Goal: Task Accomplishment & Management: Use online tool/utility

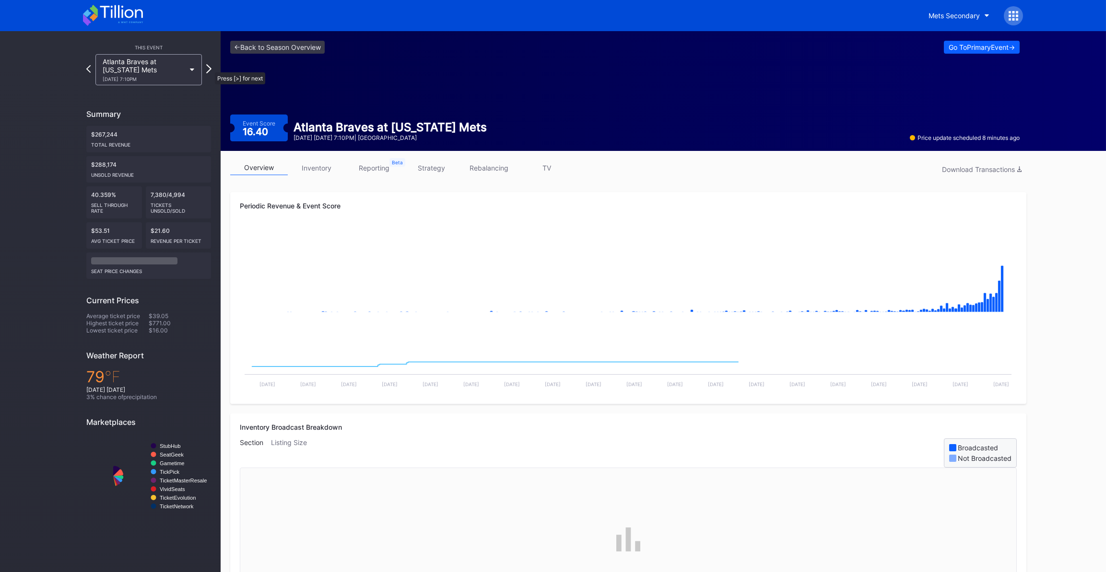
click at [210, 68] on icon at bounding box center [208, 68] width 5 height 9
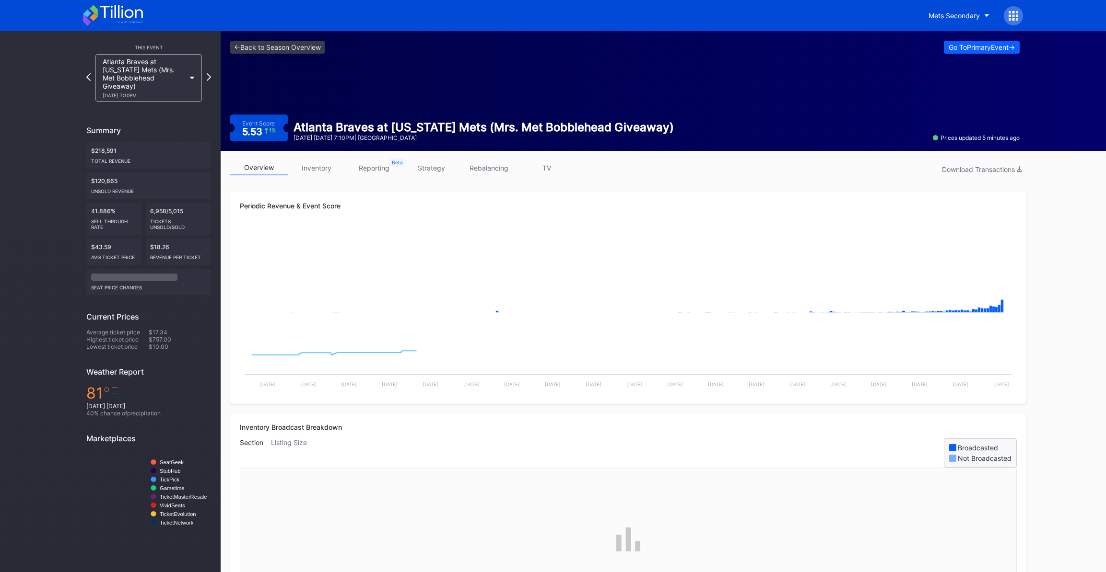
click at [321, 173] on link "inventory" at bounding box center [317, 168] width 58 height 15
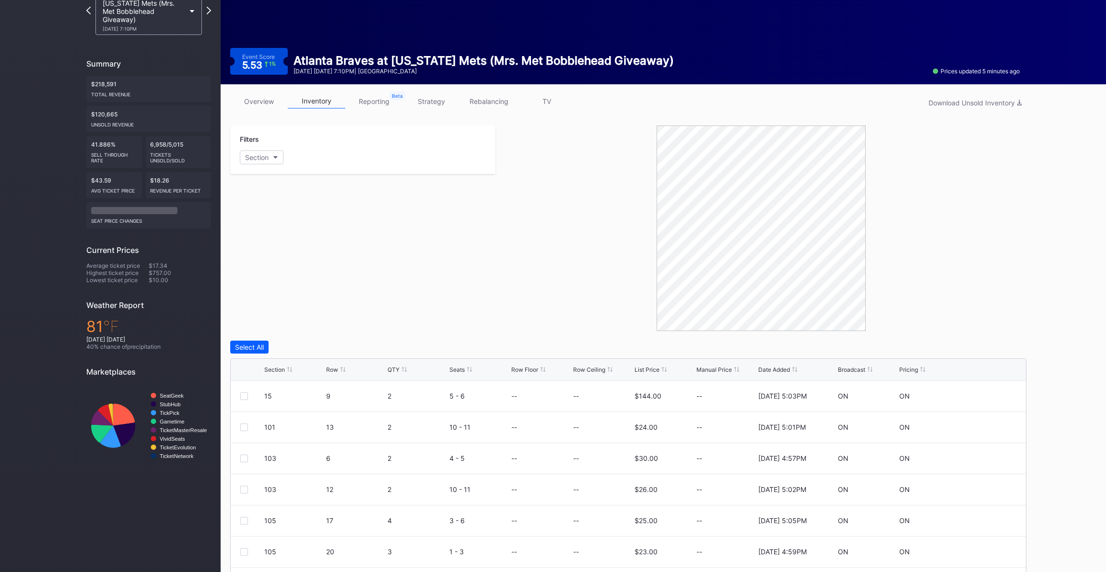
scroll to position [126, 0]
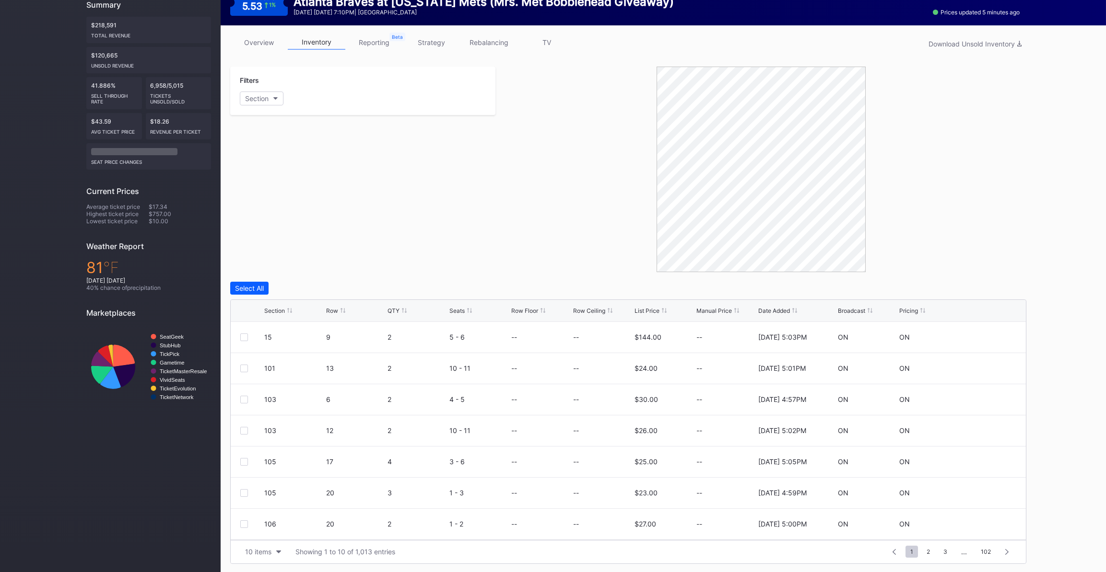
drag, startPoint x: 395, startPoint y: 320, endPoint x: 395, endPoint y: 314, distance: 6.3
click at [395, 320] on div "Section Row QTY Seats Row Floor Row Ceiling List Price Manual Price Date Added …" at bounding box center [628, 311] width 795 height 22
click at [394, 312] on div "QTY" at bounding box center [393, 310] width 12 height 7
click at [258, 103] on button "Section" at bounding box center [262, 99] width 44 height 14
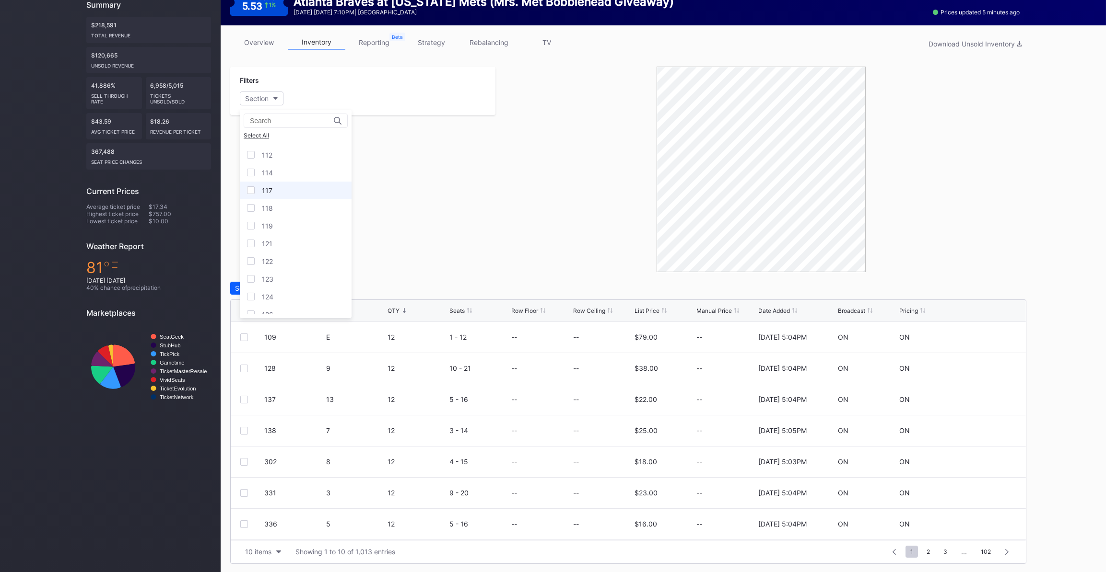
scroll to position [130, 0]
drag, startPoint x: 299, startPoint y: 180, endPoint x: 298, endPoint y: 191, distance: 11.5
click at [298, 191] on div "15 101 102 103 105 106 107 109 110 111 112 114 117 118 119 121 122 123 124 126 …" at bounding box center [296, 229] width 112 height 172
drag, startPoint x: 298, startPoint y: 191, endPoint x: 294, endPoint y: 203, distance: 12.1
click at [294, 203] on div "112" at bounding box center [296, 199] width 112 height 18
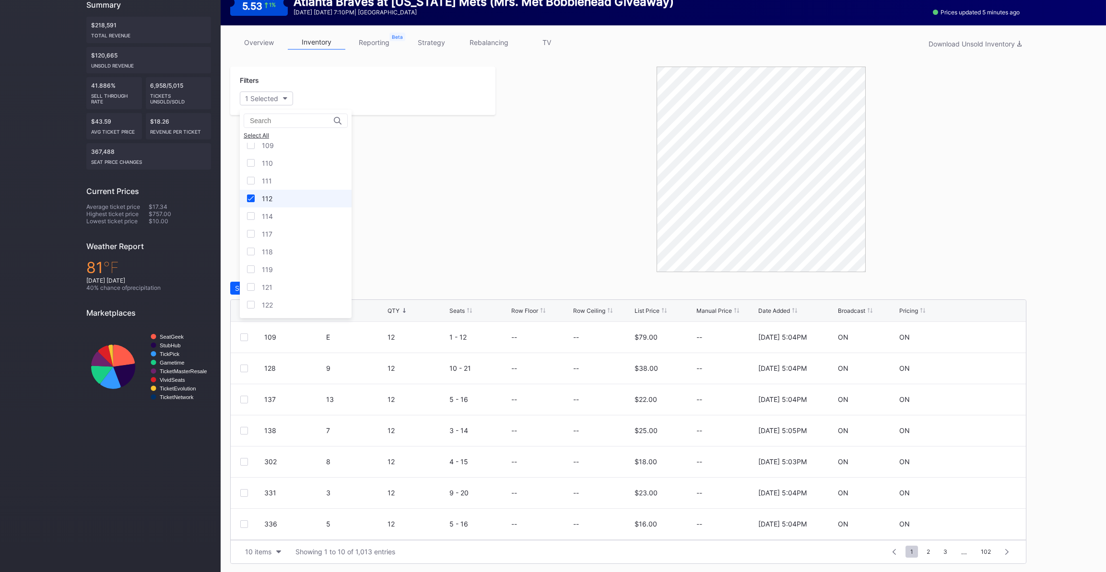
drag, startPoint x: 285, startPoint y: 211, endPoint x: 283, endPoint y: 193, distance: 18.8
click at [285, 210] on div "114" at bounding box center [296, 217] width 112 height 18
click at [282, 184] on div "111" at bounding box center [296, 181] width 112 height 18
click at [281, 296] on div "122" at bounding box center [296, 305] width 112 height 18
click at [282, 286] on div "121" at bounding box center [296, 288] width 112 height 18
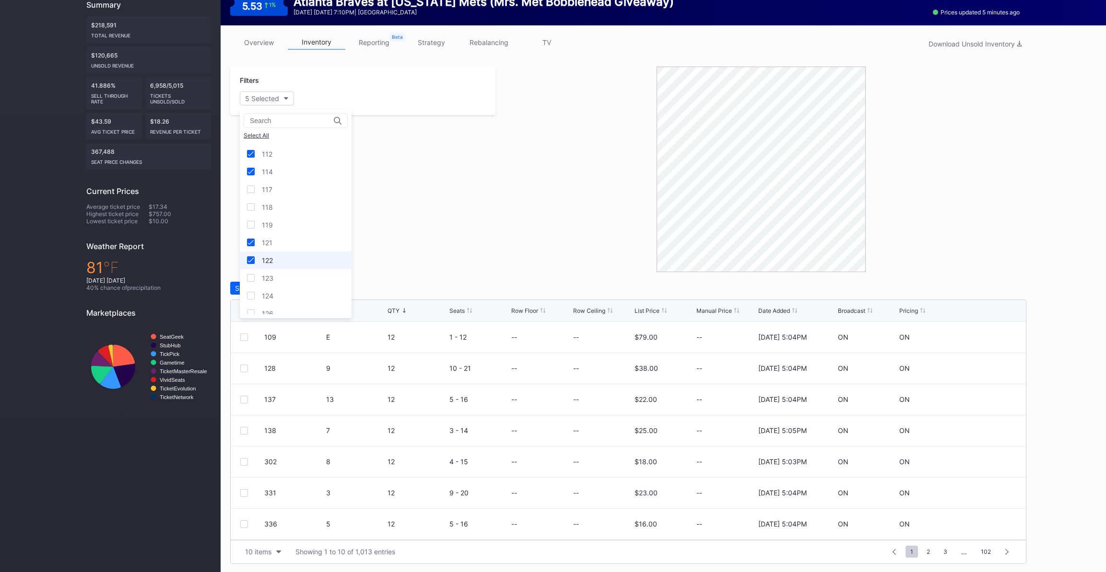
scroll to position [174, 0]
drag, startPoint x: 296, startPoint y: 273, endPoint x: 292, endPoint y: 293, distance: 21.0
click at [295, 273] on div "123" at bounding box center [296, 279] width 112 height 18
click at [291, 295] on div "124" at bounding box center [296, 297] width 112 height 18
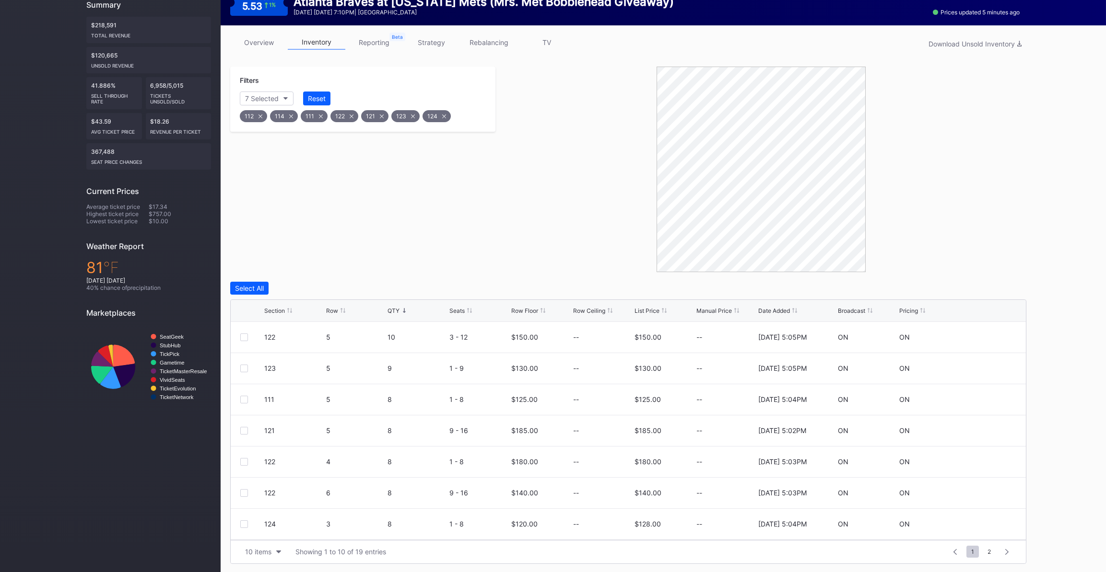
click at [397, 307] on div "QTY" at bounding box center [393, 310] width 12 height 7
click at [395, 300] on div "Section Row QTY Seats Row Floor Row Ceiling List Price Manual Price Date Added …" at bounding box center [628, 311] width 795 height 22
click at [401, 315] on div "Section Row QTY Seats Row Floor Row Ceiling List Price Manual Price Date Added …" at bounding box center [628, 311] width 795 height 22
click at [399, 311] on div "QTY" at bounding box center [416, 310] width 59 height 7
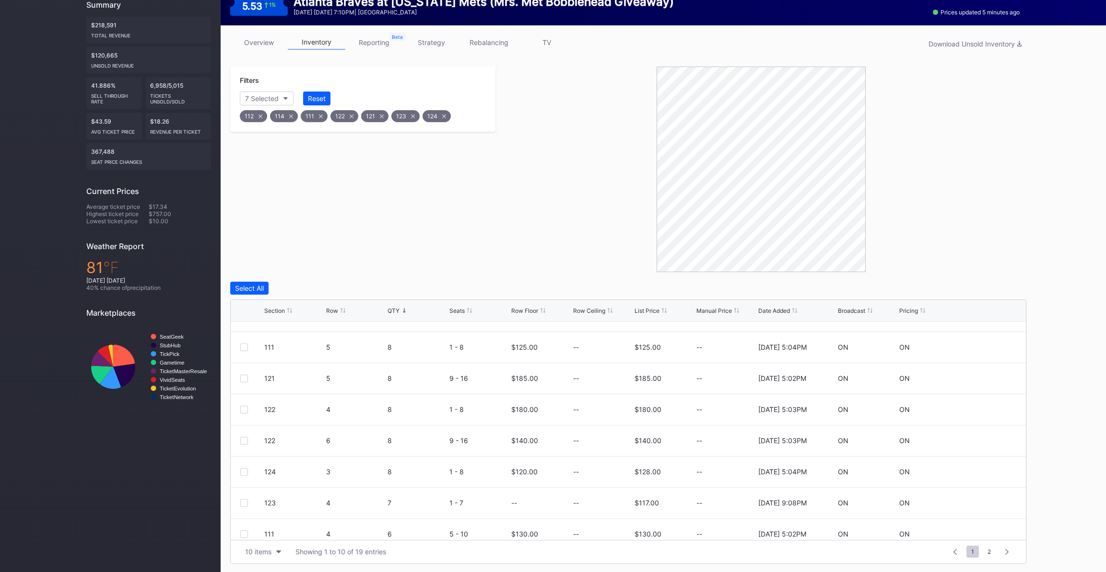
scroll to position [93, 0]
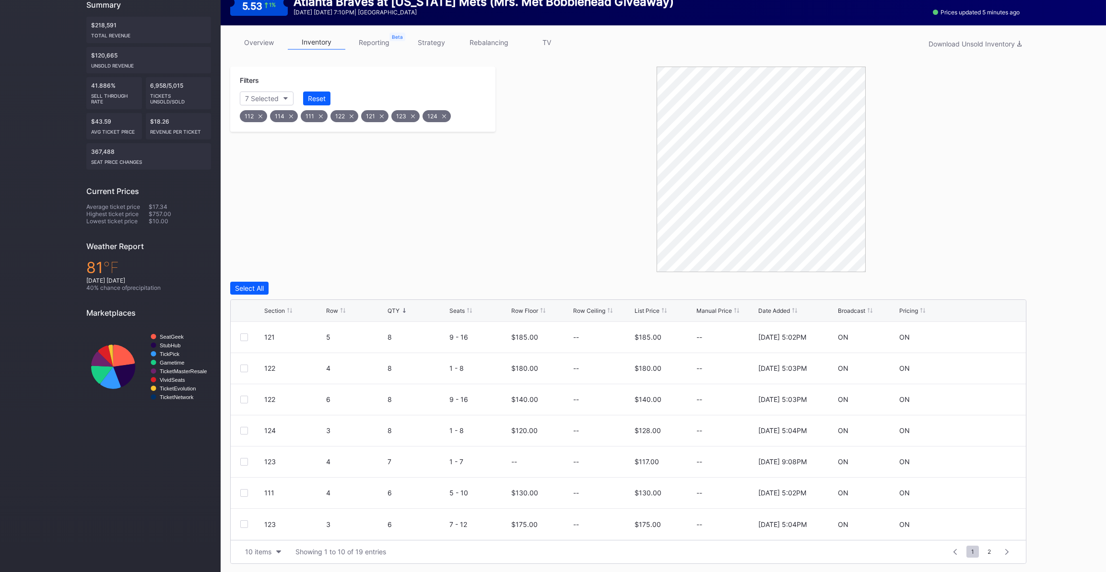
drag, startPoint x: 258, startPoint y: 550, endPoint x: 261, endPoint y: 540, distance: 10.0
click at [258, 549] on div "10 items" at bounding box center [258, 552] width 26 height 8
click at [265, 526] on div "200 items" at bounding box center [262, 528] width 31 height 8
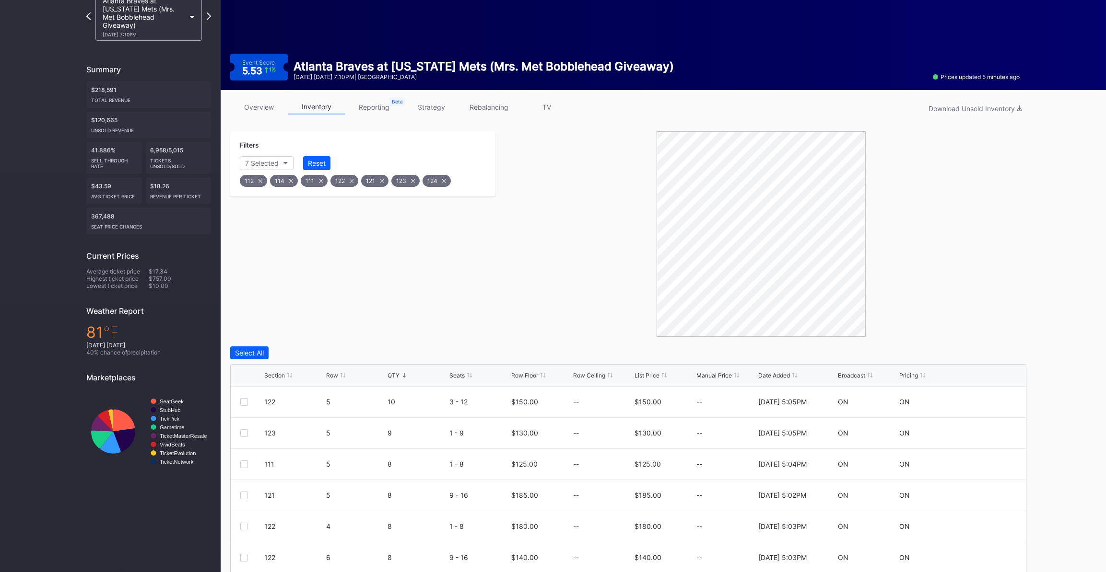
scroll to position [126, 0]
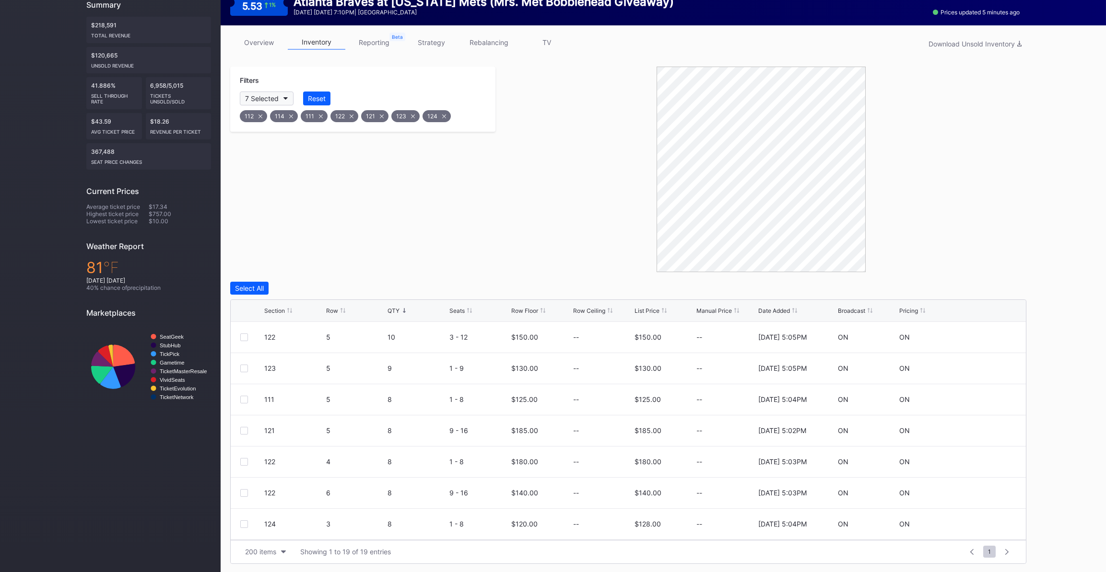
click at [262, 99] on div "7 Selected" at bounding box center [262, 98] width 34 height 8
click at [287, 191] on div "109" at bounding box center [296, 189] width 112 height 18
click at [286, 209] on div "110" at bounding box center [296, 207] width 112 height 18
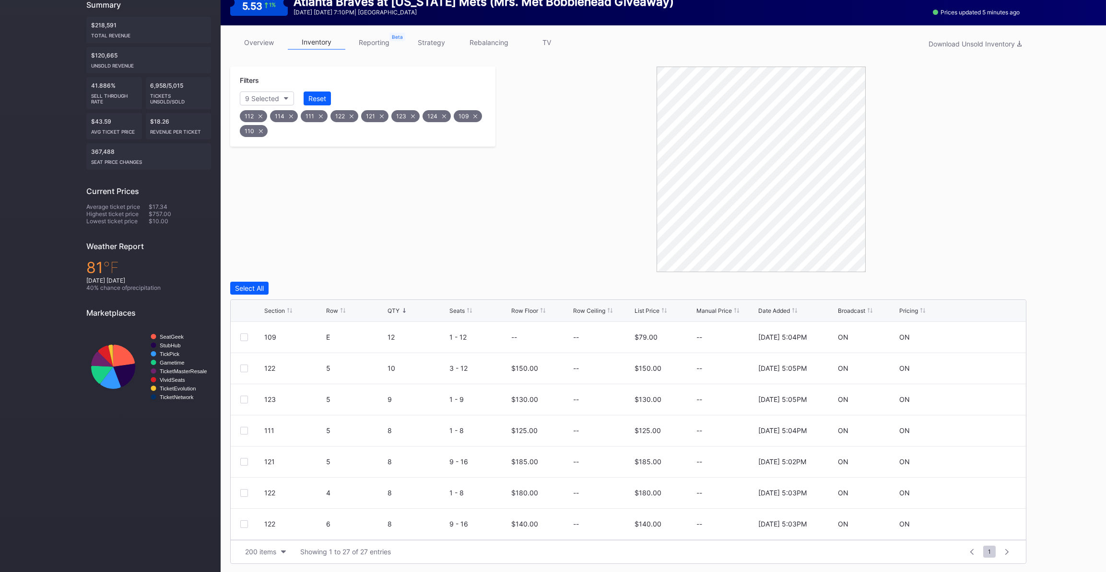
click at [263, 115] on div "112" at bounding box center [253, 116] width 27 height 12
click at [263, 115] on div "114" at bounding box center [254, 116] width 28 height 12
click at [263, 115] on div "111" at bounding box center [253, 116] width 27 height 12
click at [263, 115] on div "122" at bounding box center [254, 116] width 28 height 12
click at [263, 115] on div "121" at bounding box center [253, 116] width 27 height 12
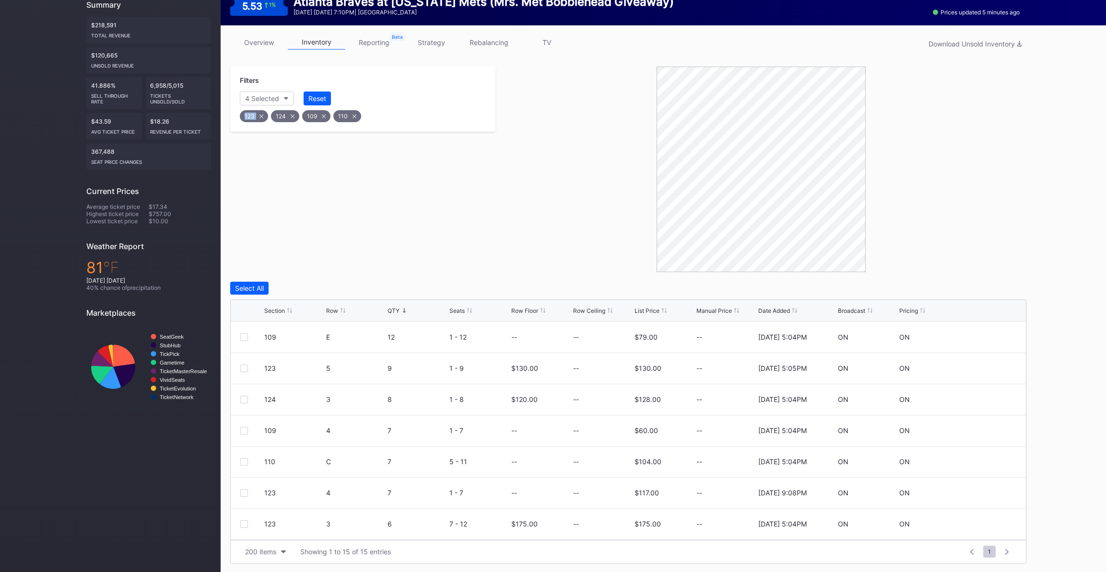
click at [263, 115] on div "123" at bounding box center [254, 116] width 28 height 12
click at [263, 115] on div "124" at bounding box center [254, 116] width 28 height 12
click at [396, 311] on div "QTY" at bounding box center [393, 310] width 12 height 7
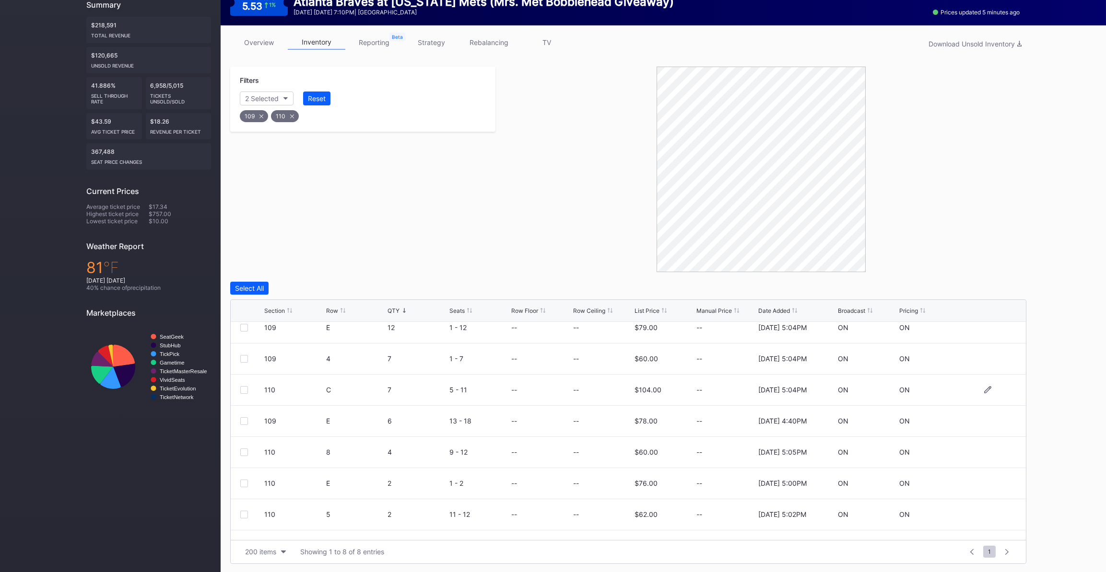
scroll to position [0, 0]
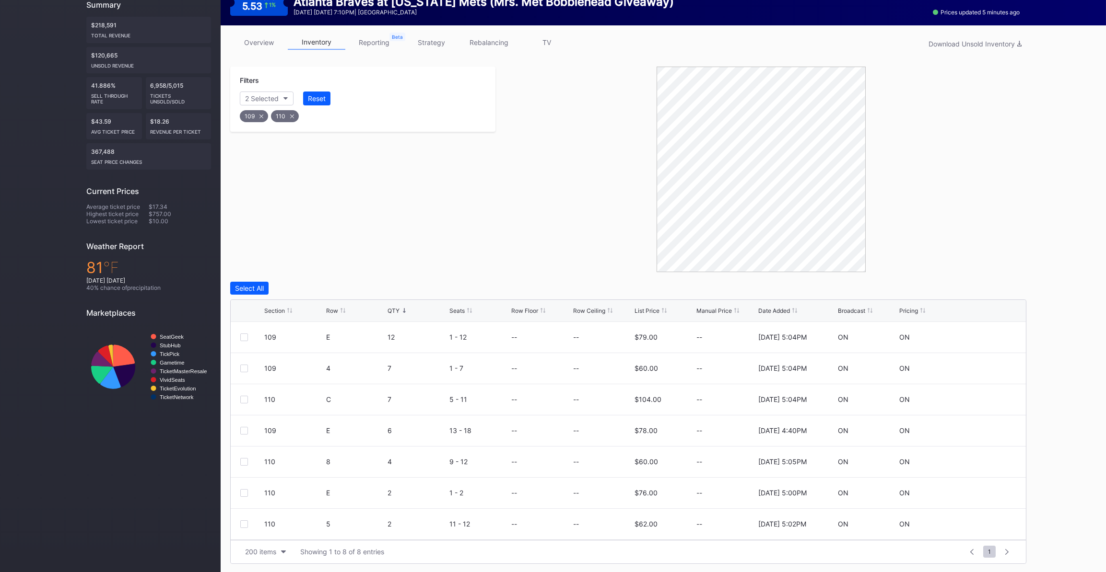
click at [265, 91] on div "Filters 2 Selected Reset 109 110" at bounding box center [362, 99] width 265 height 65
click at [290, 95] on button "2 Selected" at bounding box center [267, 99] width 54 height 14
click at [297, 265] on div "126" at bounding box center [296, 271] width 112 height 18
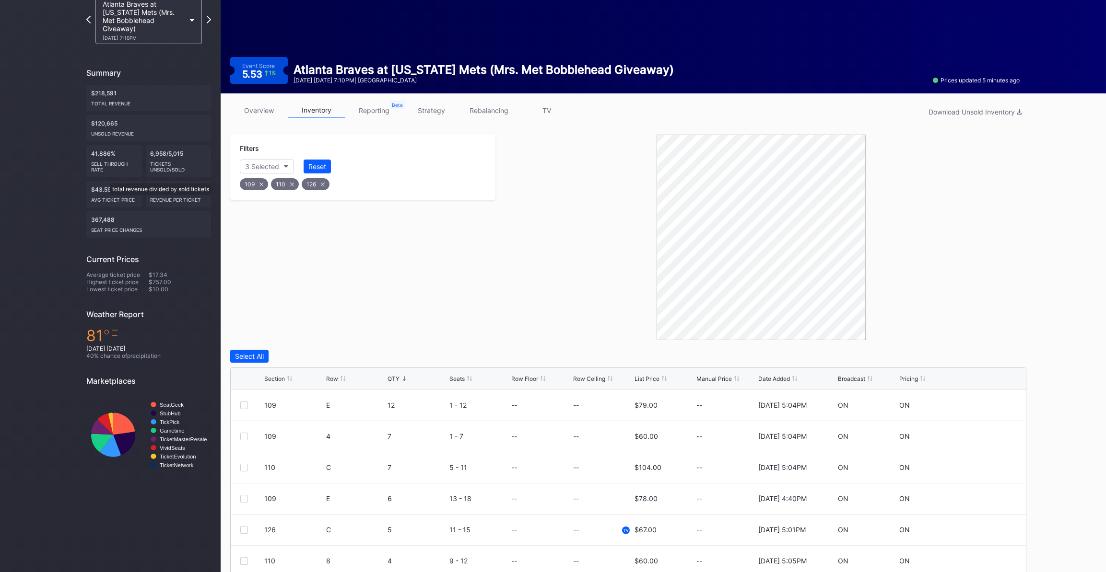
scroll to position [0, 0]
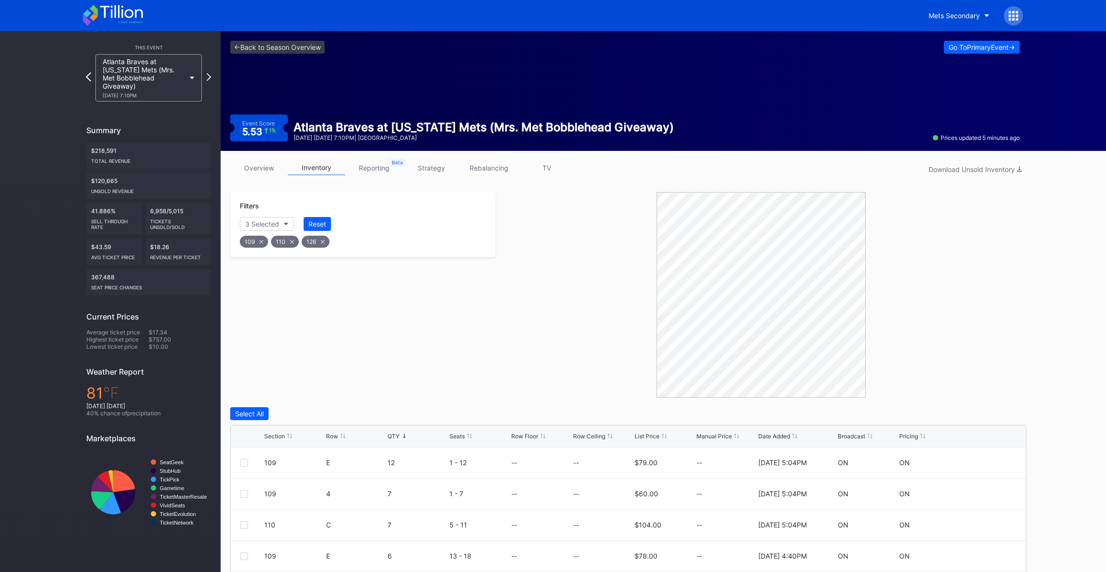
click at [86, 72] on icon at bounding box center [88, 76] width 5 height 9
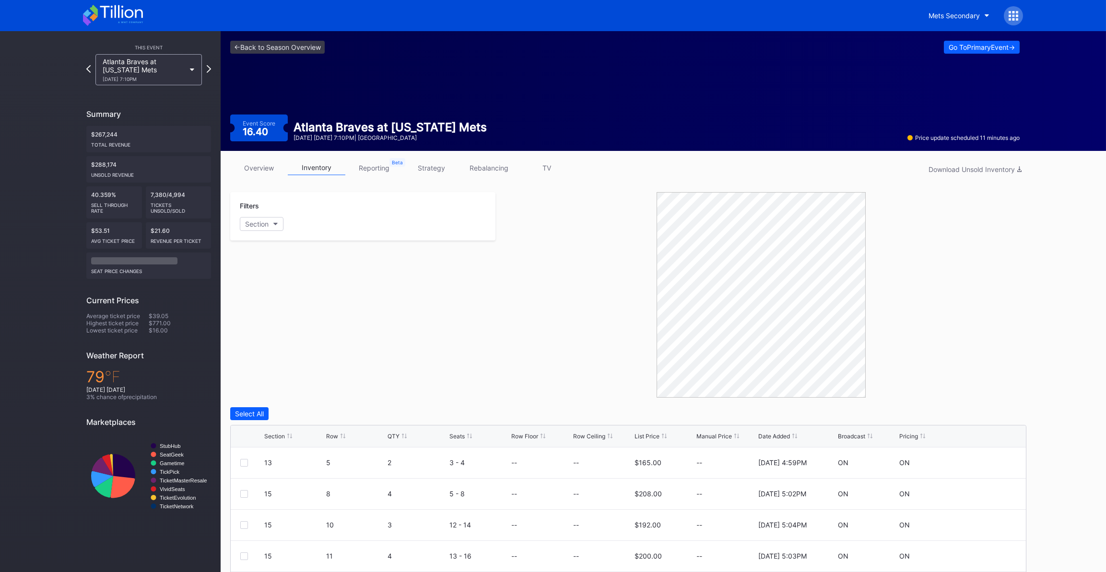
click at [252, 166] on link "overview" at bounding box center [259, 168] width 58 height 15
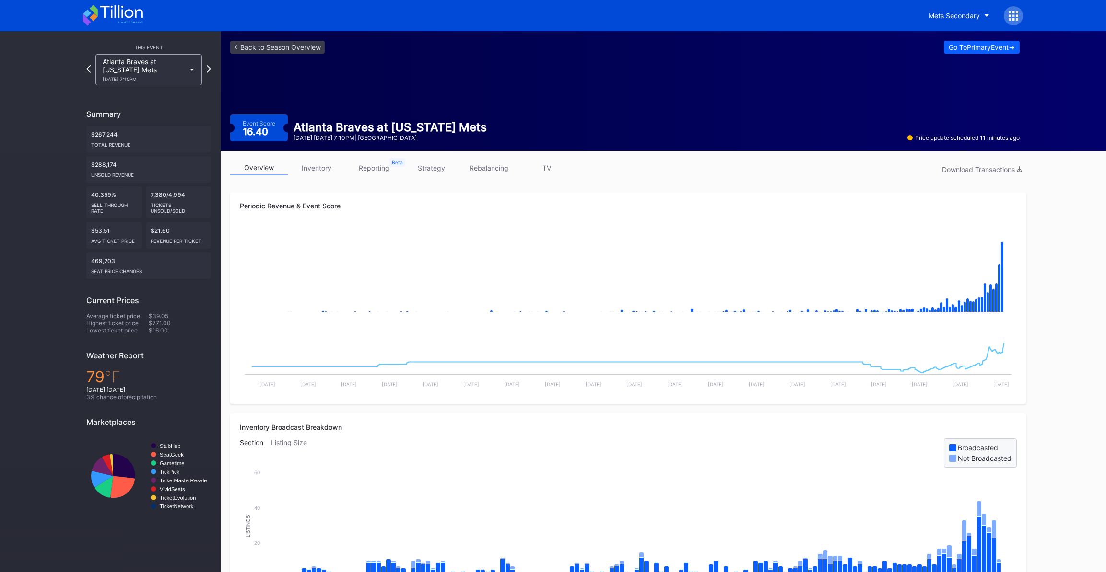
click at [548, 157] on div "overview inventory reporting strategy rebalancing TV Download Transactions Peri…" at bounding box center [628, 537] width 815 height 773
click at [548, 163] on link "TV" at bounding box center [547, 168] width 58 height 15
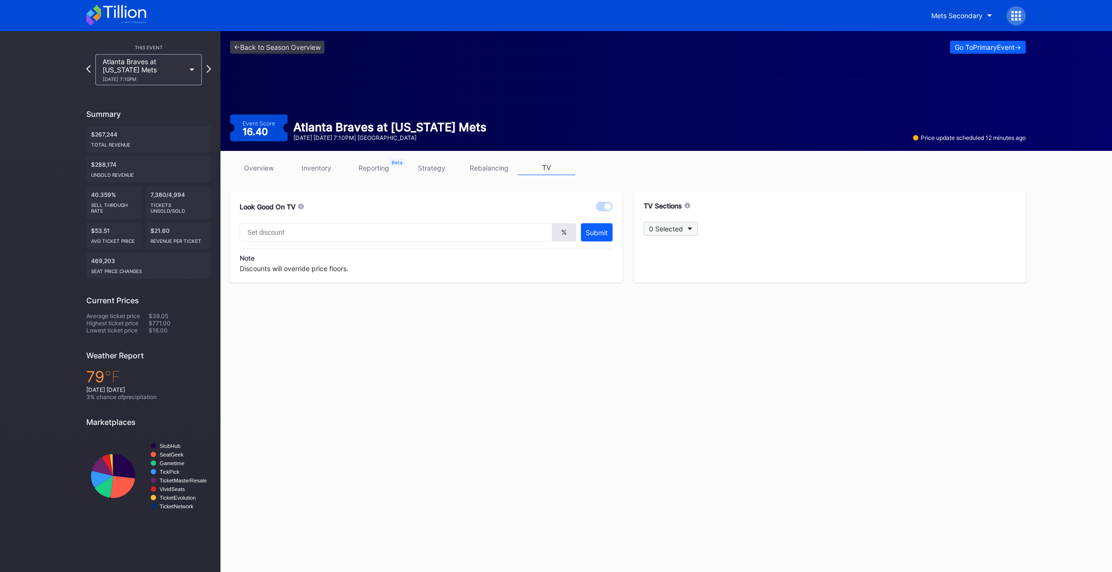
type input "20"
click at [666, 245] on icon at bounding box center [665, 247] width 4 height 4
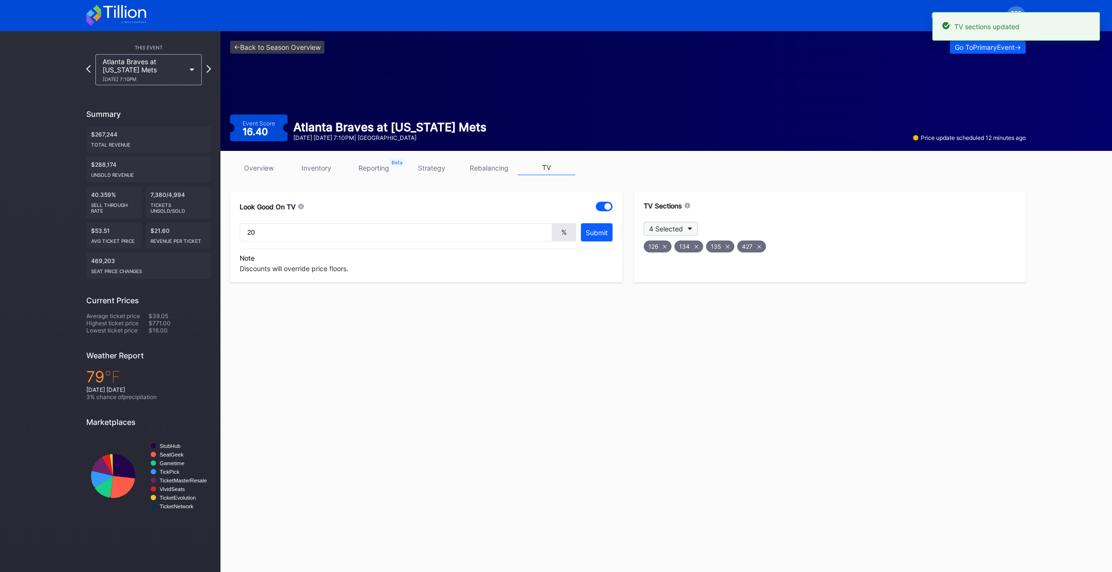
click at [671, 228] on div "4 Selected" at bounding box center [666, 229] width 34 height 8
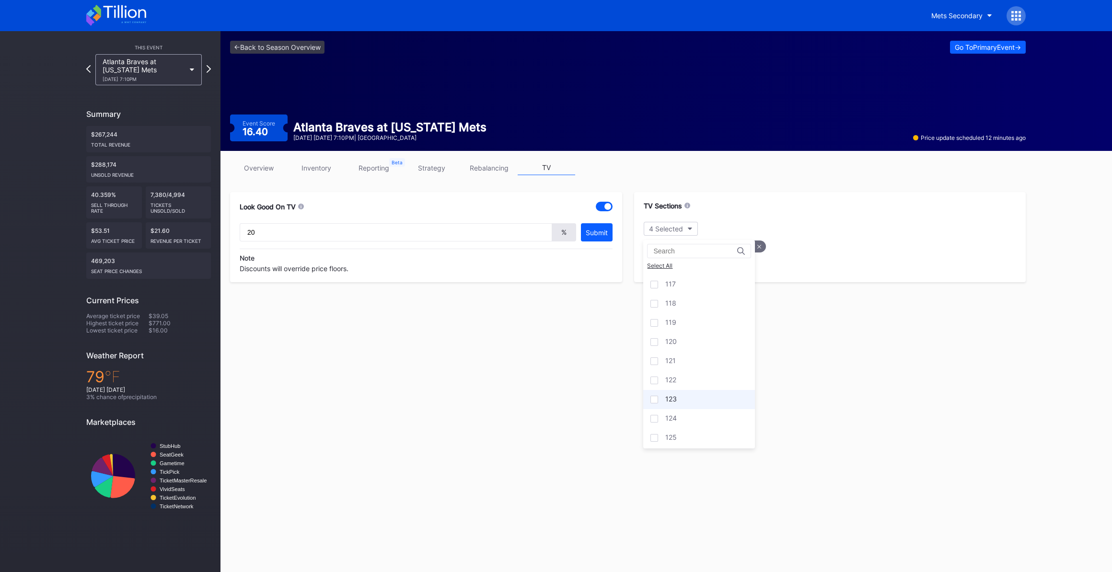
click at [695, 396] on div "123" at bounding box center [699, 399] width 112 height 19
